Goal: Transaction & Acquisition: Download file/media

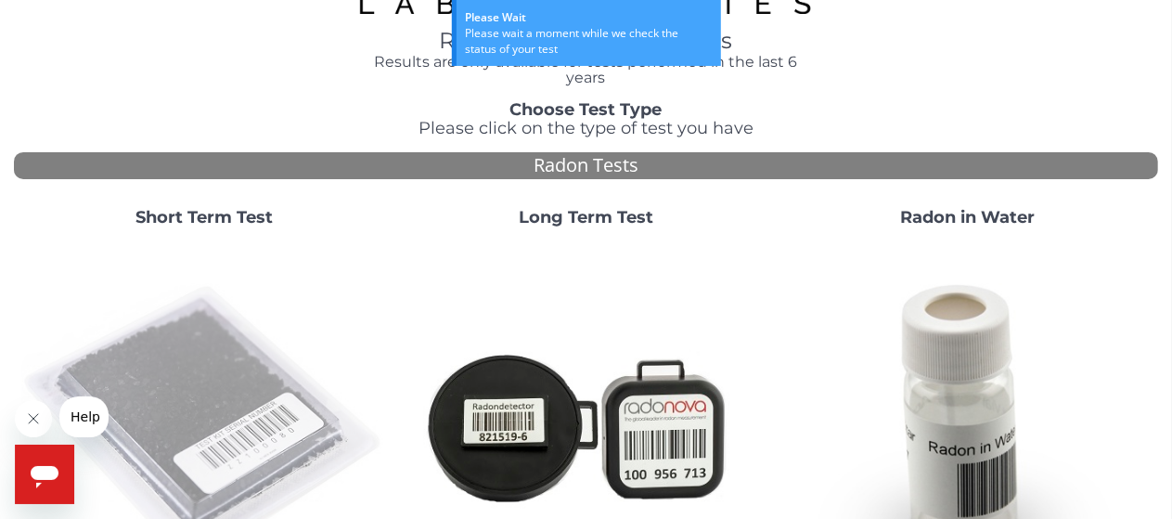
scroll to position [93, 0]
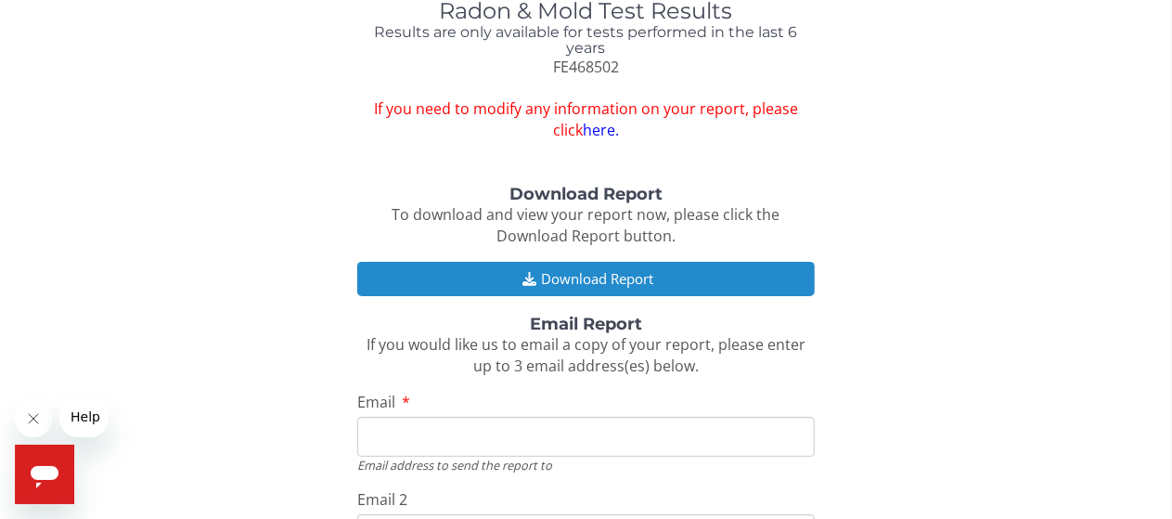
click at [592, 277] on button "Download Report" at bounding box center [585, 279] width 457 height 34
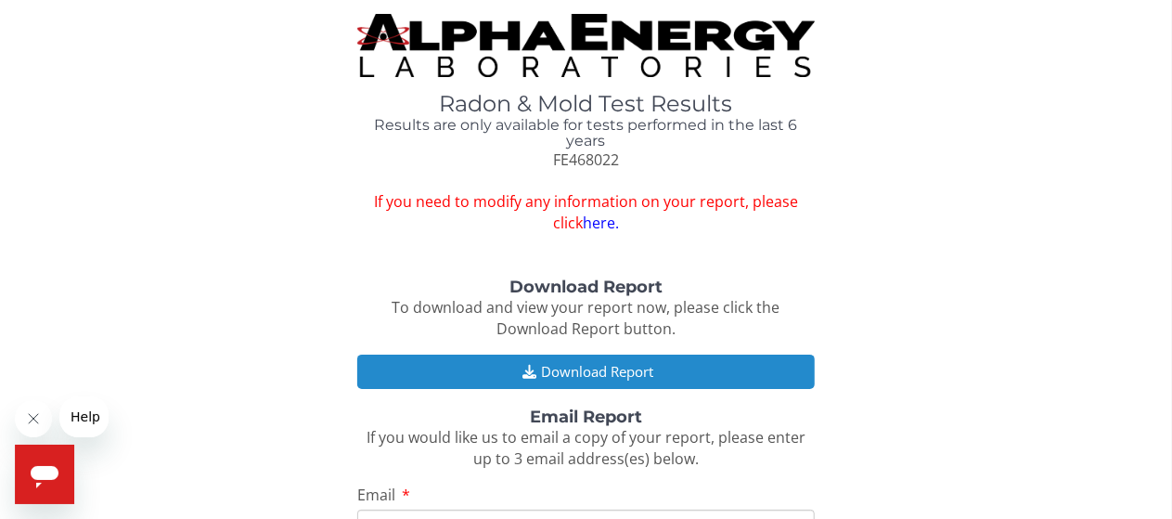
click at [575, 371] on button "Download Report" at bounding box center [585, 371] width 457 height 34
